Goal: Task Accomplishment & Management: Manage account settings

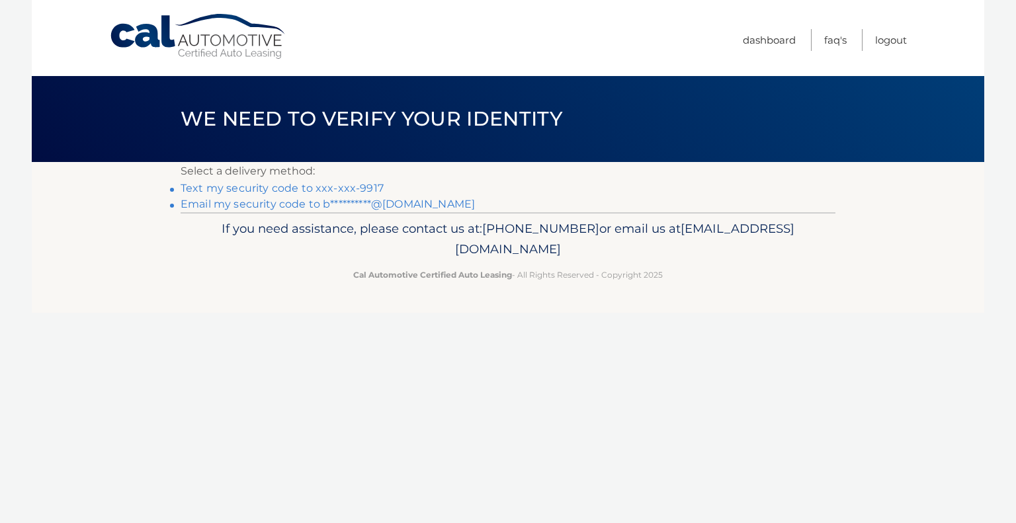
click at [282, 186] on link "Text my security code to xxx-xxx-9917" at bounding box center [282, 188] width 203 height 13
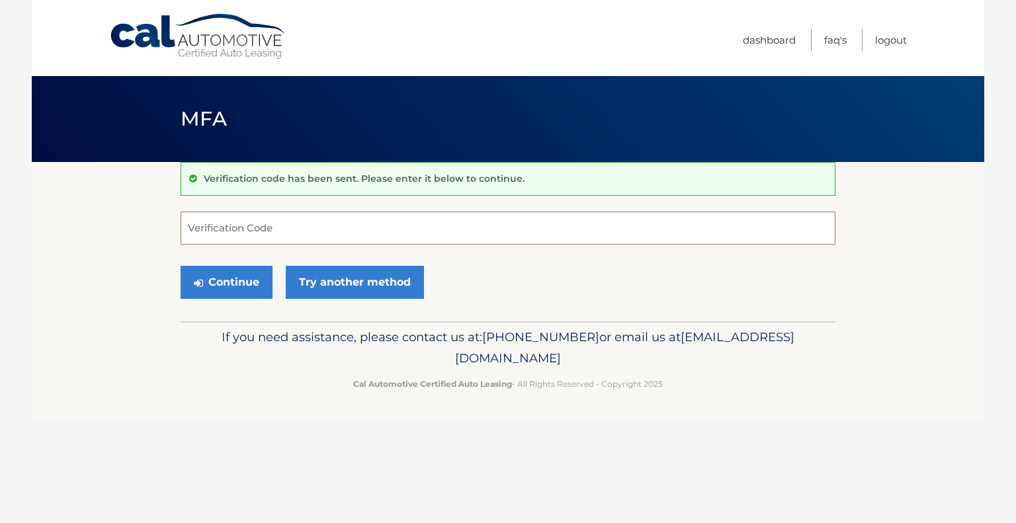
click at [300, 224] on input "Verification Code" at bounding box center [508, 228] width 655 height 33
type input "104521"
click at [212, 292] on button "Continue" at bounding box center [227, 282] width 92 height 33
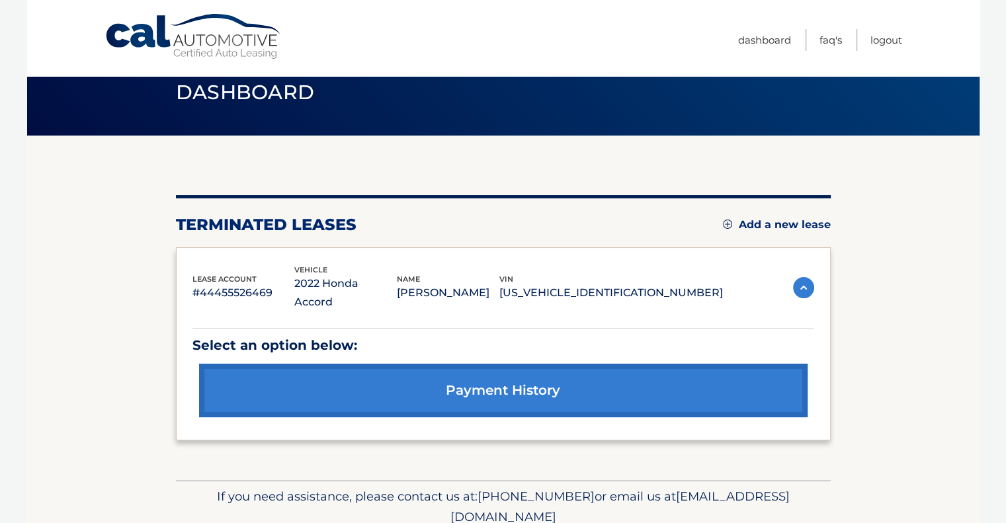
scroll to position [63, 0]
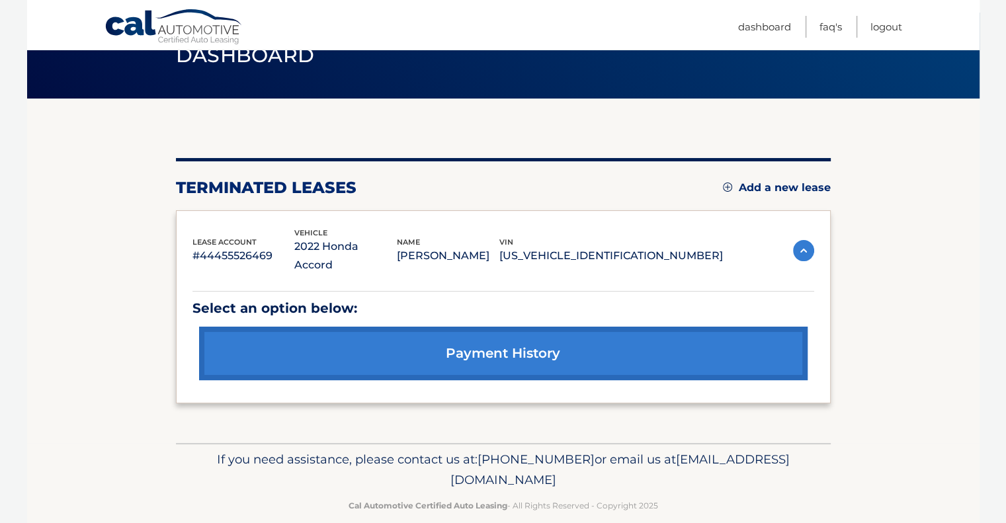
click at [723, 188] on img at bounding box center [727, 187] width 9 height 9
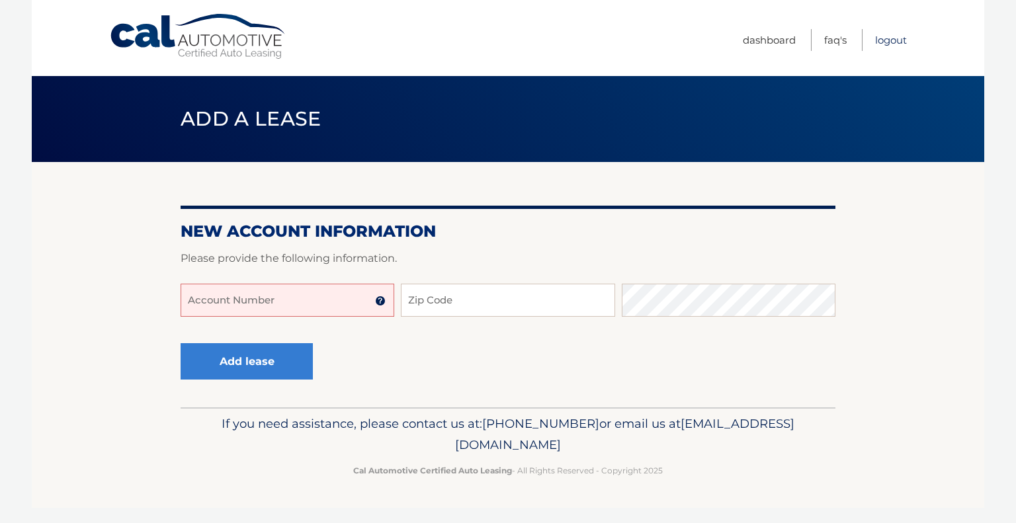
click at [886, 40] on link "Logout" at bounding box center [891, 40] width 32 height 22
